Goal: Find specific page/section: Find specific page/section

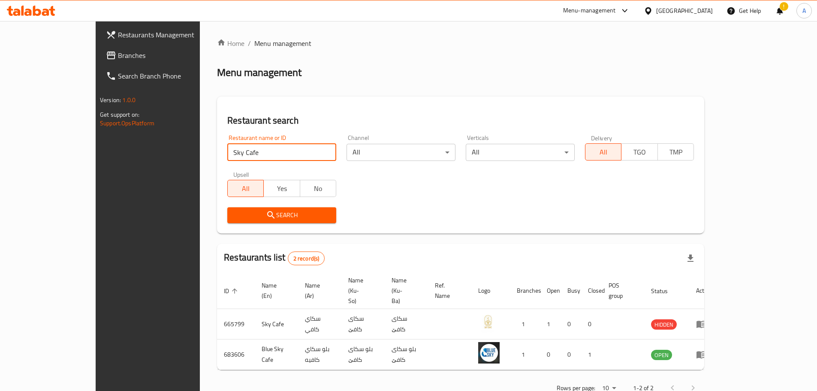
click at [248, 152] on input "Sky Cafe" at bounding box center [281, 152] width 109 height 17
type input "س"
type input "a"
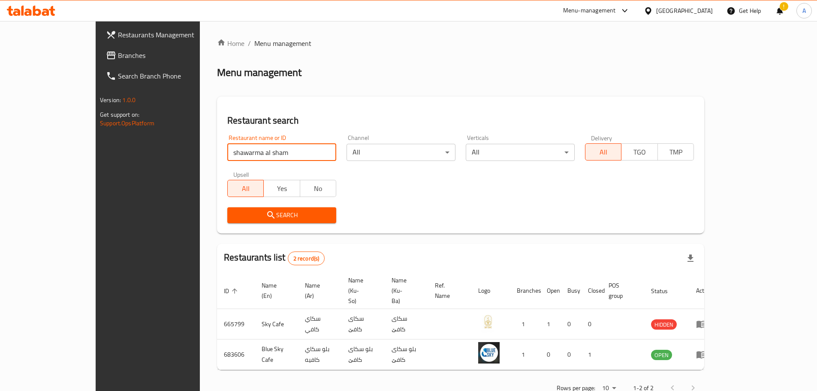
type input "shawarma al sham"
click button "Search" at bounding box center [281, 215] width 109 height 16
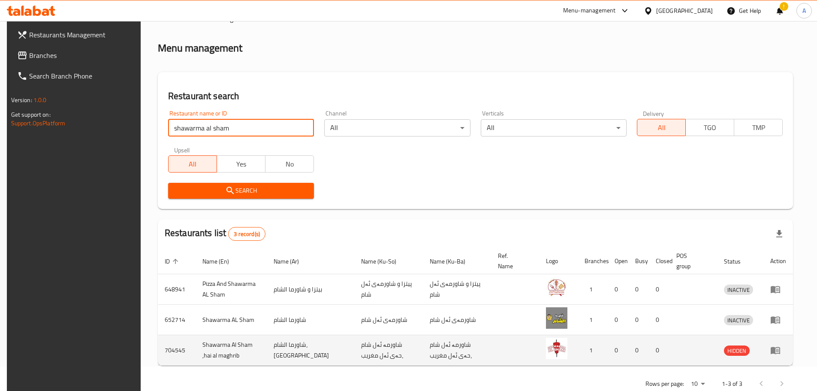
scroll to position [45, 0]
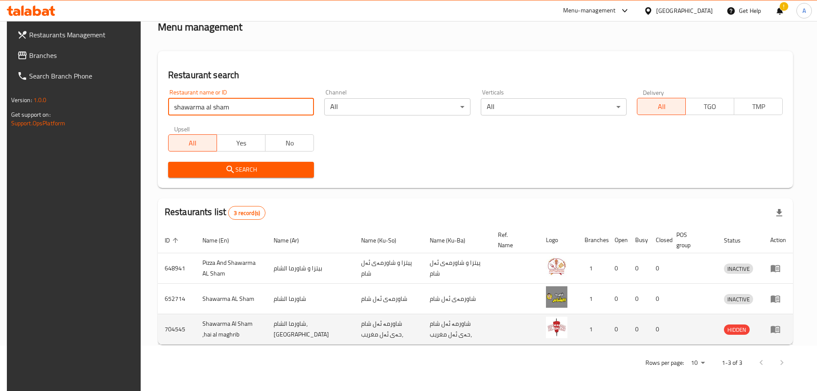
click at [777, 330] on icon "enhanced table" at bounding box center [775, 329] width 10 height 10
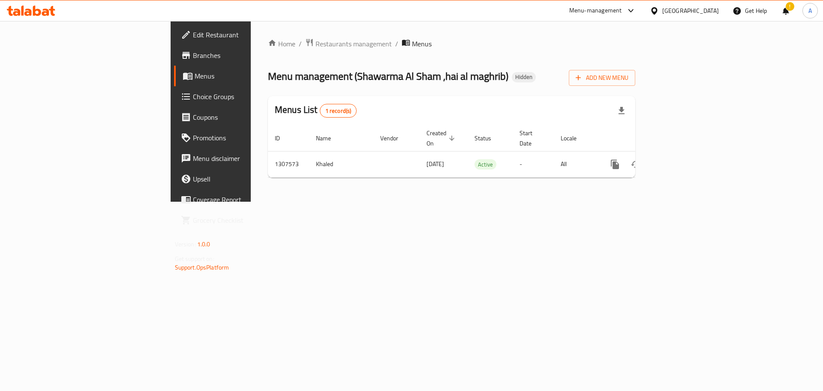
click at [174, 62] on link "Branches" at bounding box center [241, 55] width 134 height 21
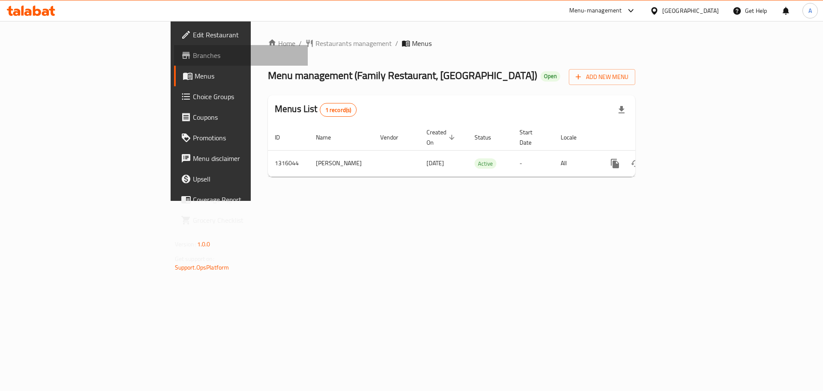
click at [193, 57] on span "Branches" at bounding box center [247, 55] width 108 height 10
